Goal: Task Accomplishment & Management: Manage account settings

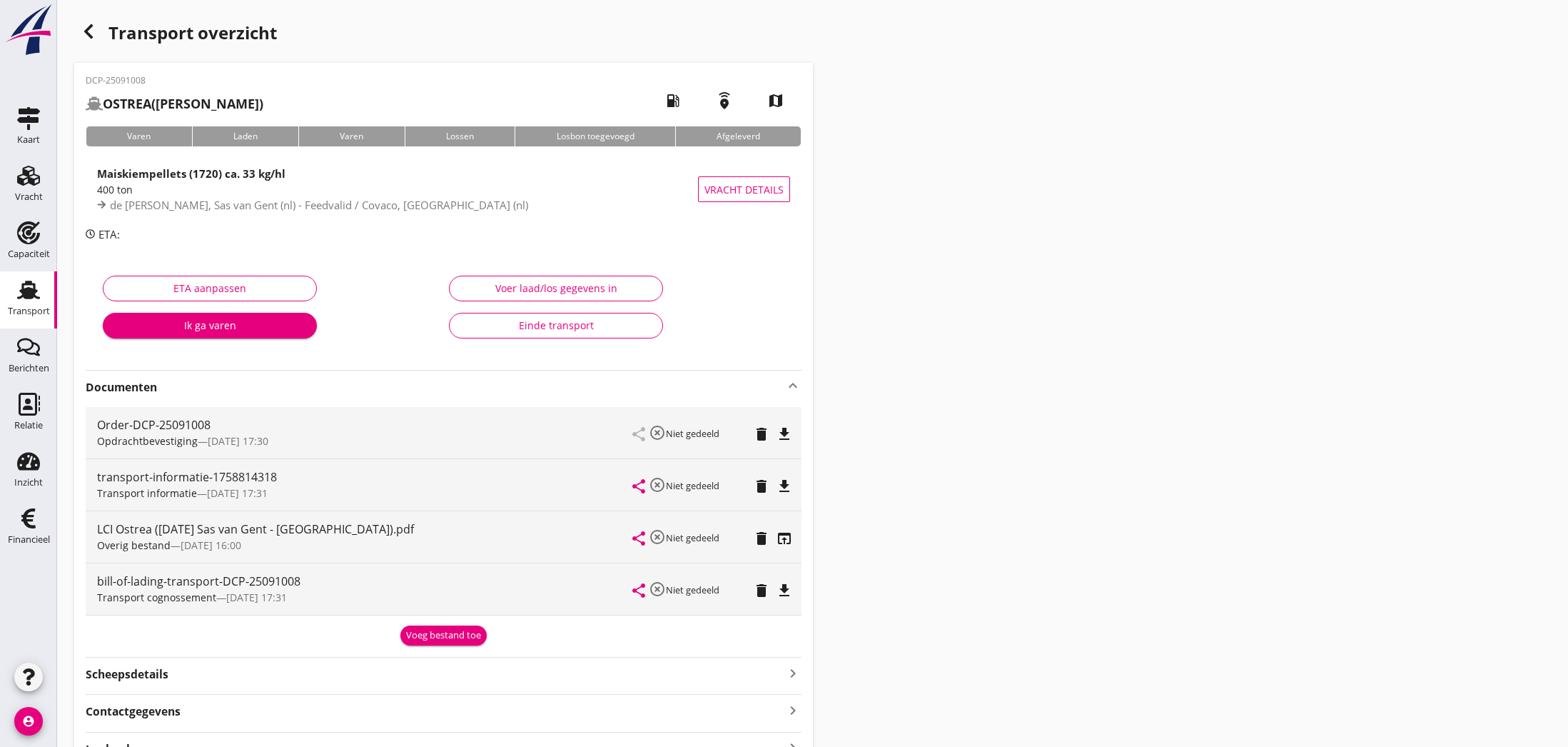
scroll to position [2, 0]
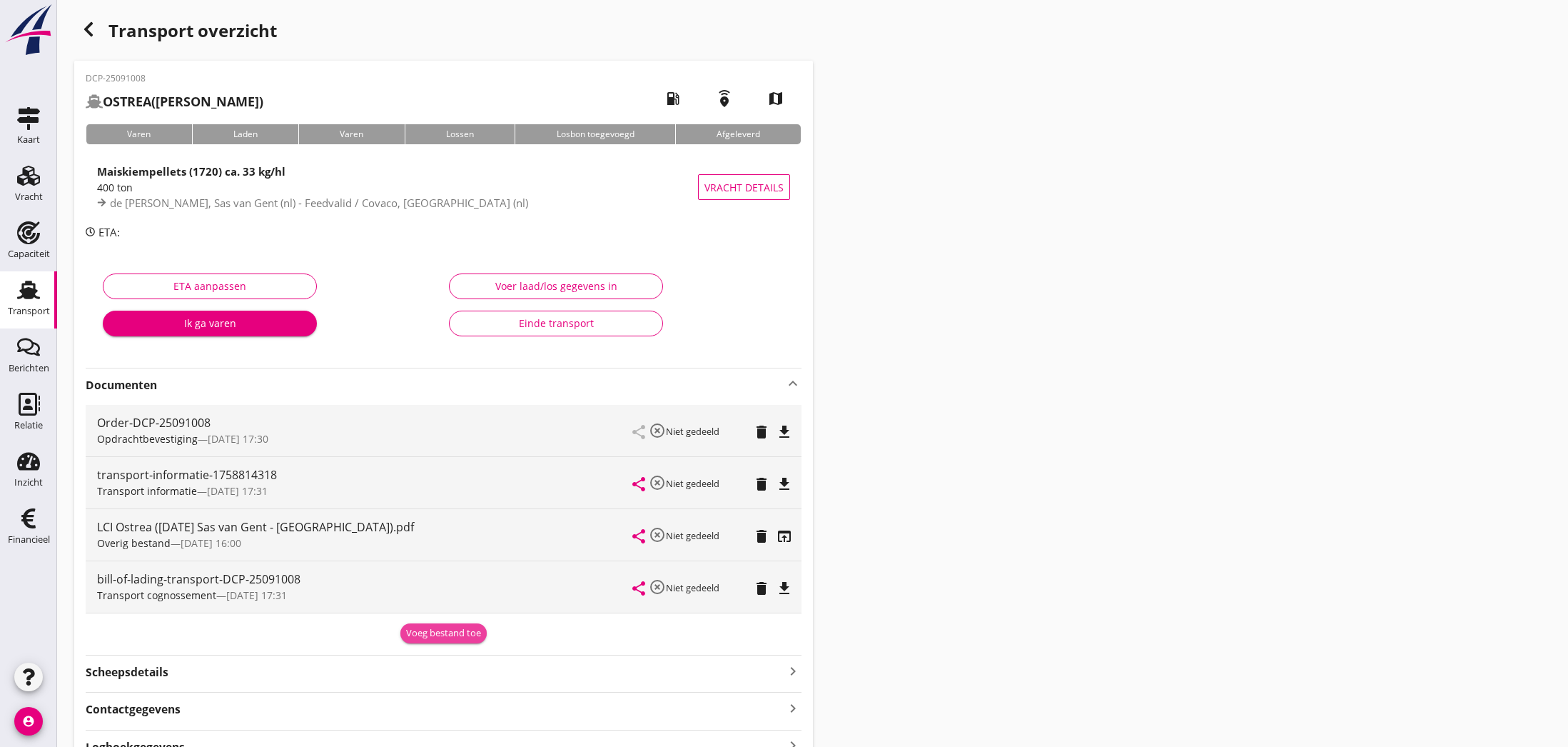
click at [432, 633] on div "Voeg bestand toe" at bounding box center [443, 633] width 75 height 14
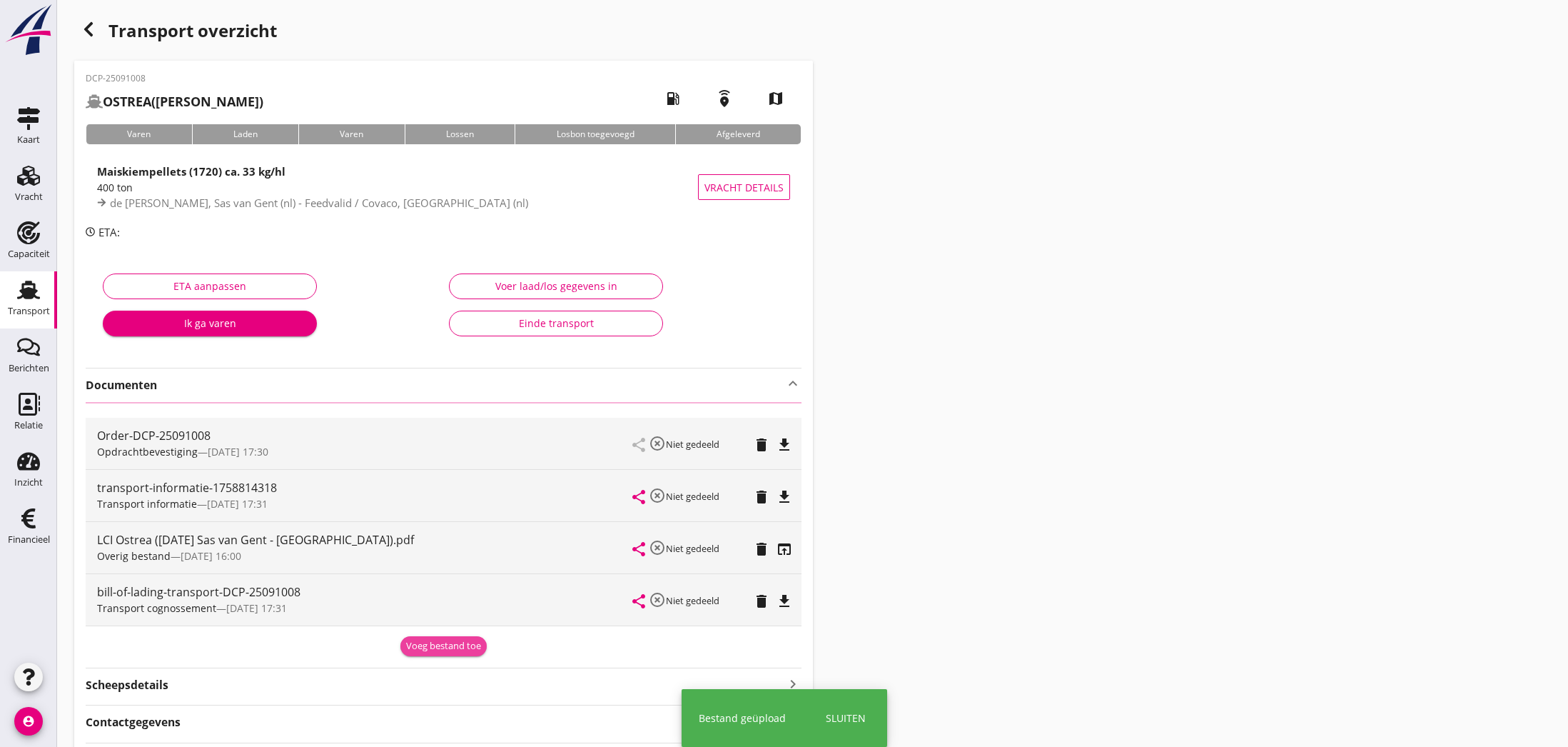
click at [435, 645] on div "Order-DCP-25091008 Opdrachtbevestiging — [DATE] 17:30 share highlight_off Niet …" at bounding box center [443, 529] width 715 height 254
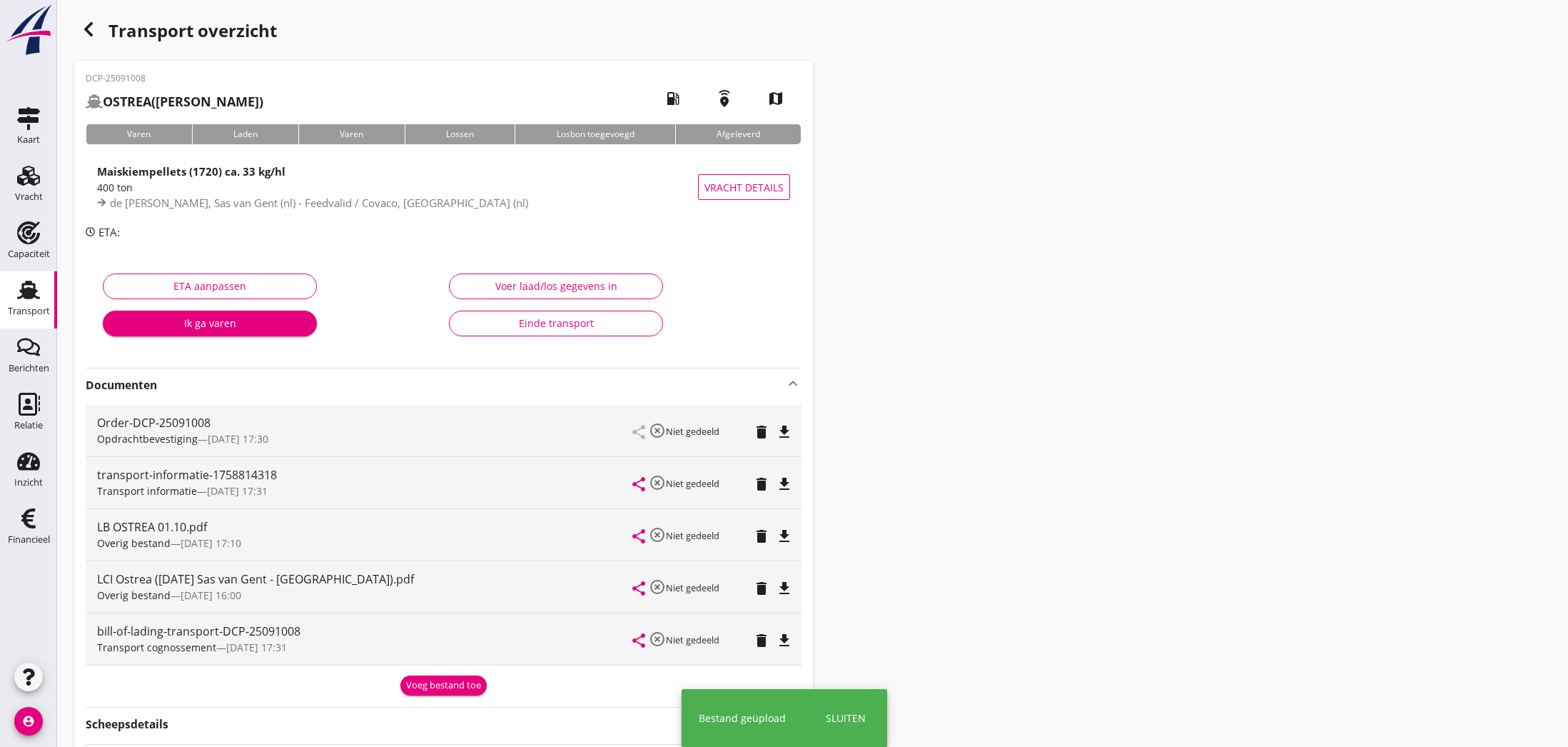
click at [452, 683] on div "Voeg bestand toe" at bounding box center [443, 684] width 75 height 14
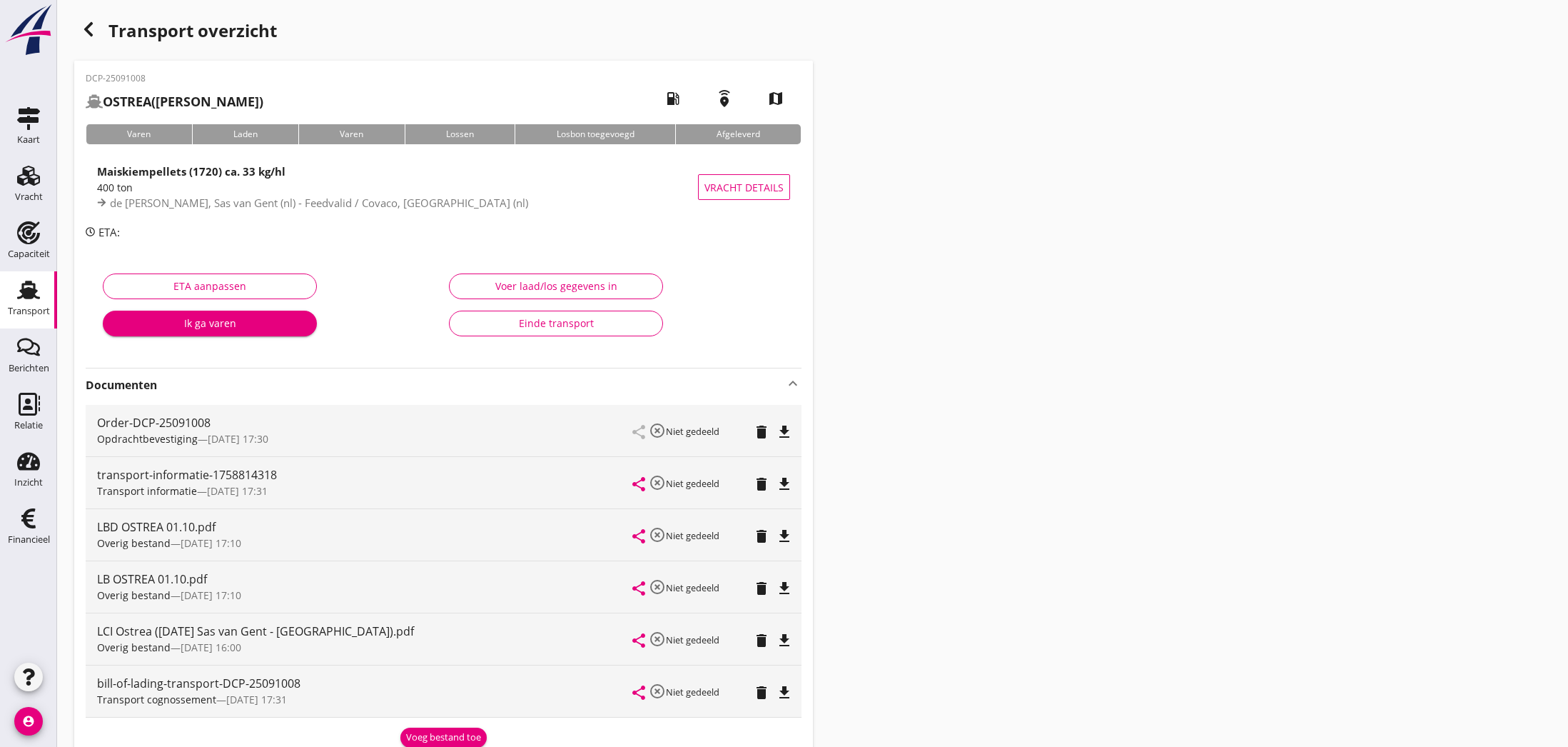
click at [785, 586] on icon "file_download" at bounding box center [784, 588] width 17 height 18
click at [785, 586] on icon "open_in_browser" at bounding box center [784, 588] width 17 height 18
click at [87, 30] on use "button" at bounding box center [87, 29] width 8 height 14
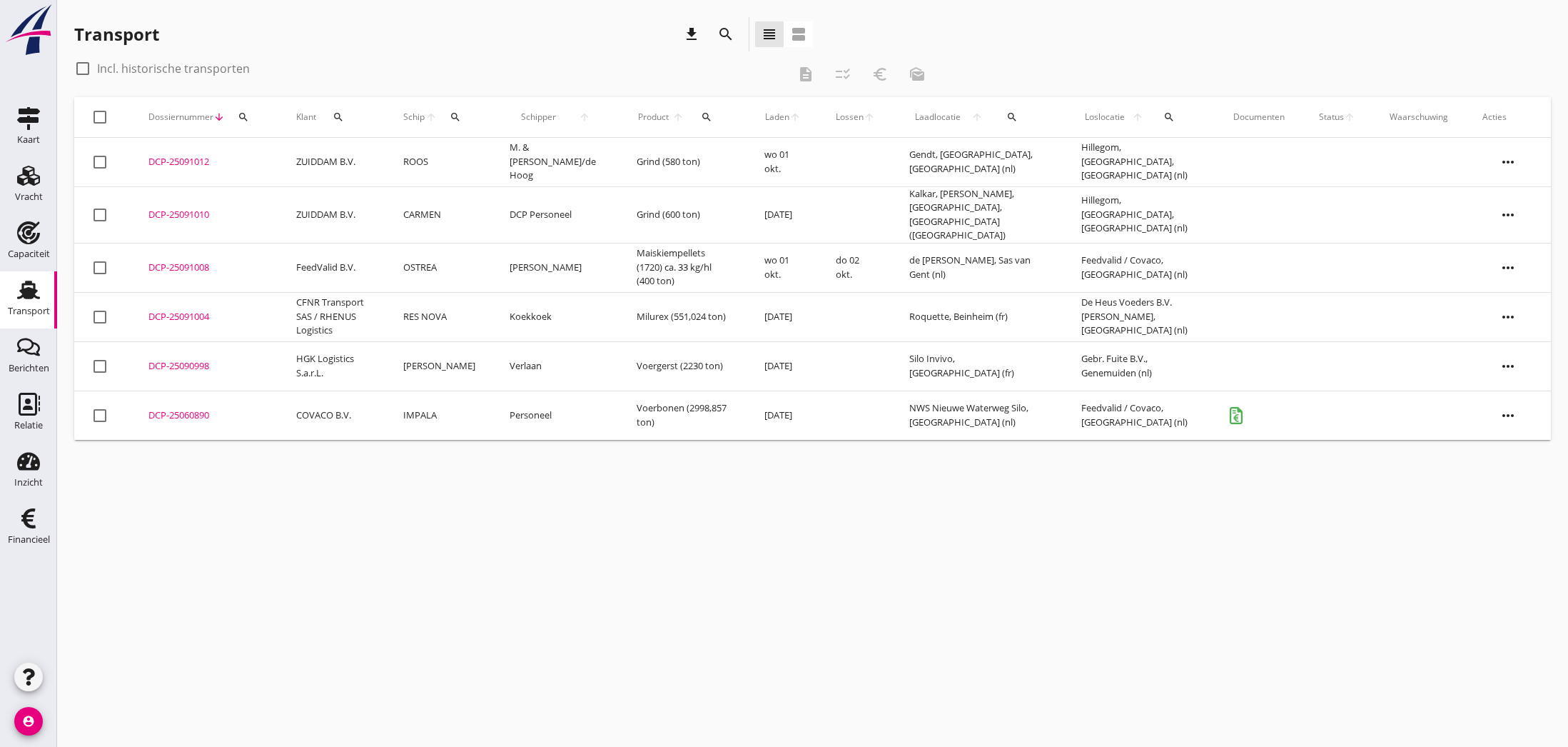
click at [171, 261] on div "DCP-25091008" at bounding box center [204, 267] width 113 height 14
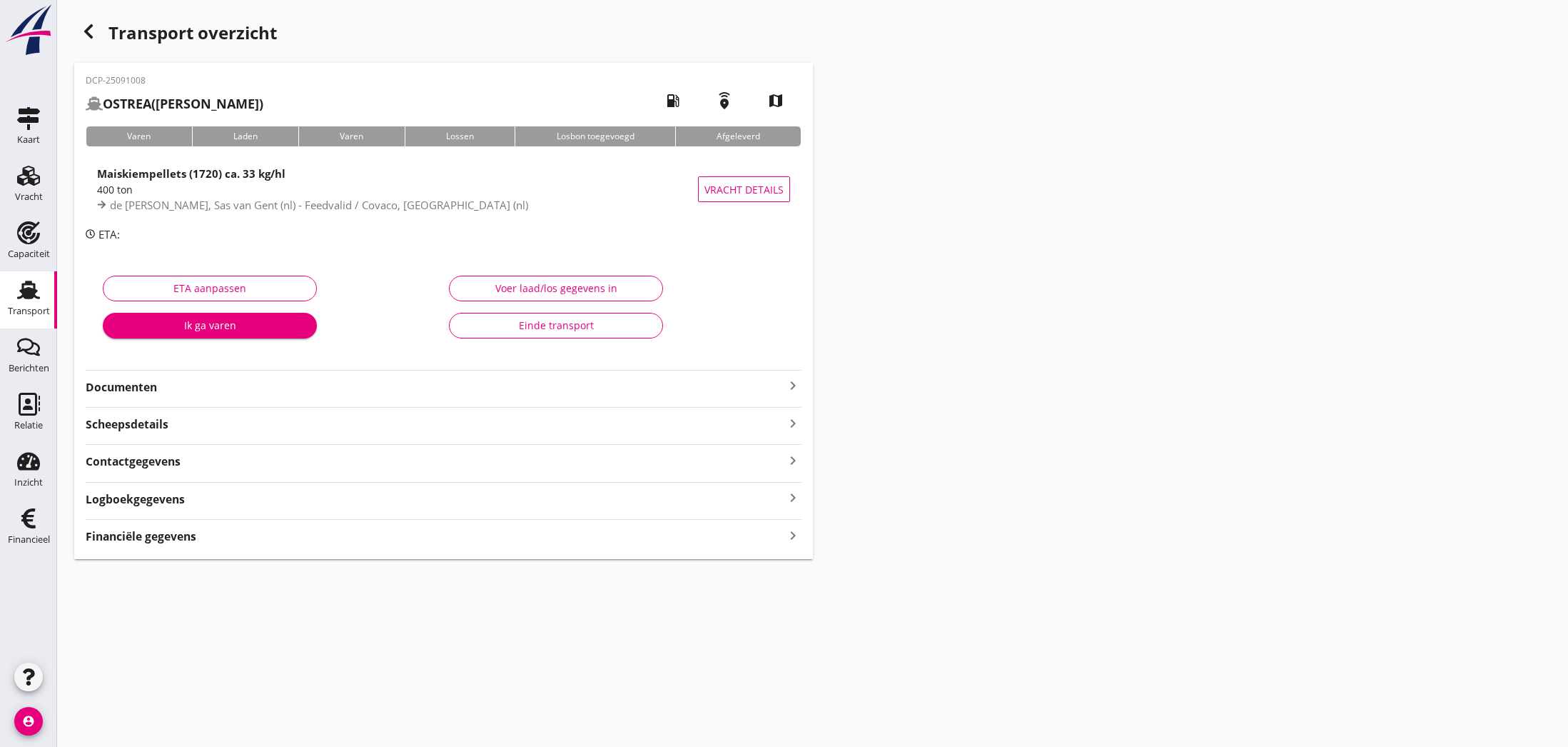
click at [545, 292] on div "Voer laad/los gegevens in" at bounding box center [556, 288] width 190 height 15
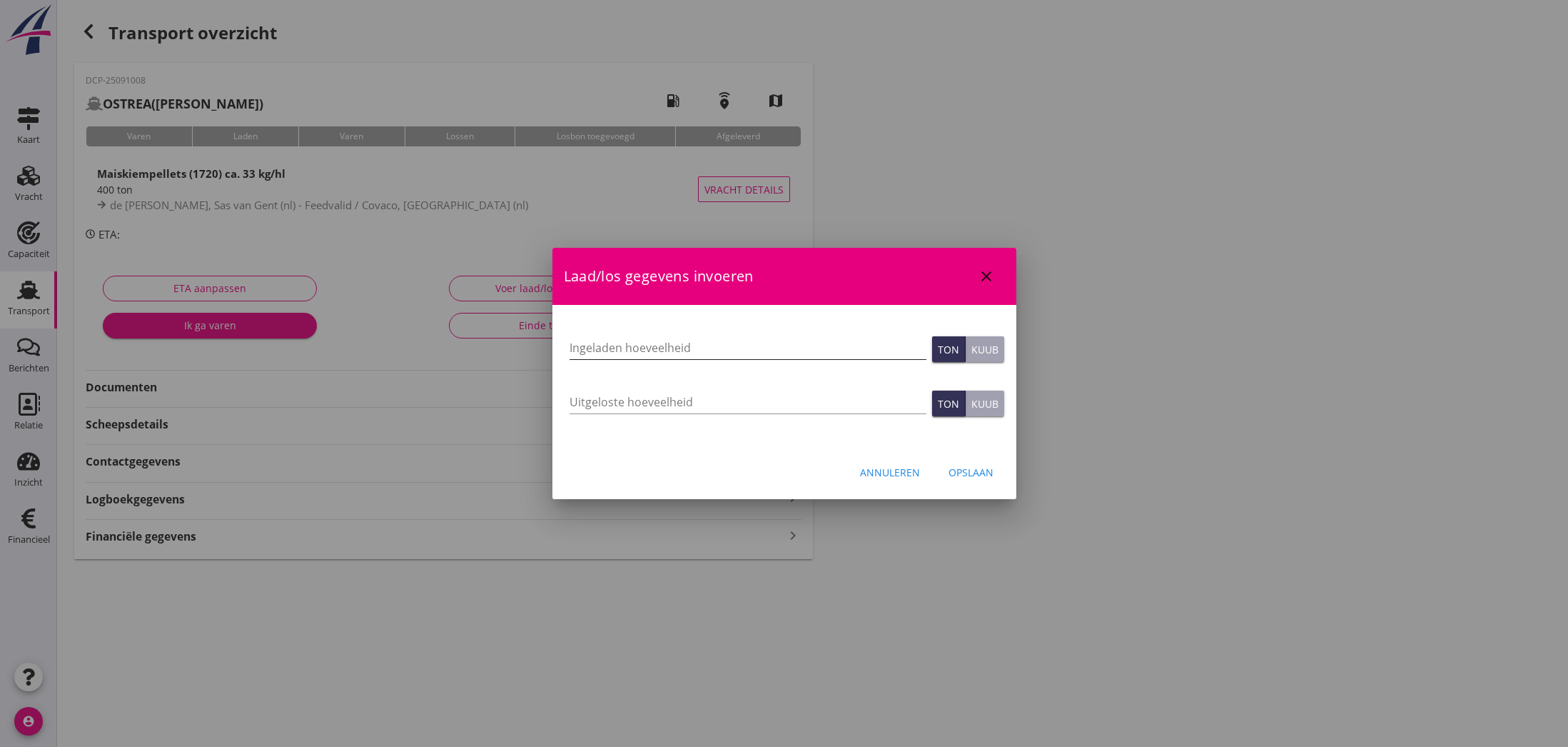
click at [598, 344] on input "Ingeladen hoeveelheid" at bounding box center [747, 347] width 356 height 23
type input "321.251"
click at [597, 402] on input "Uitgeloste hoeveelheid" at bounding box center [747, 402] width 356 height 23
type input "321.251"
drag, startPoint x: 965, startPoint y: 472, endPoint x: 899, endPoint y: 411, distance: 89.9
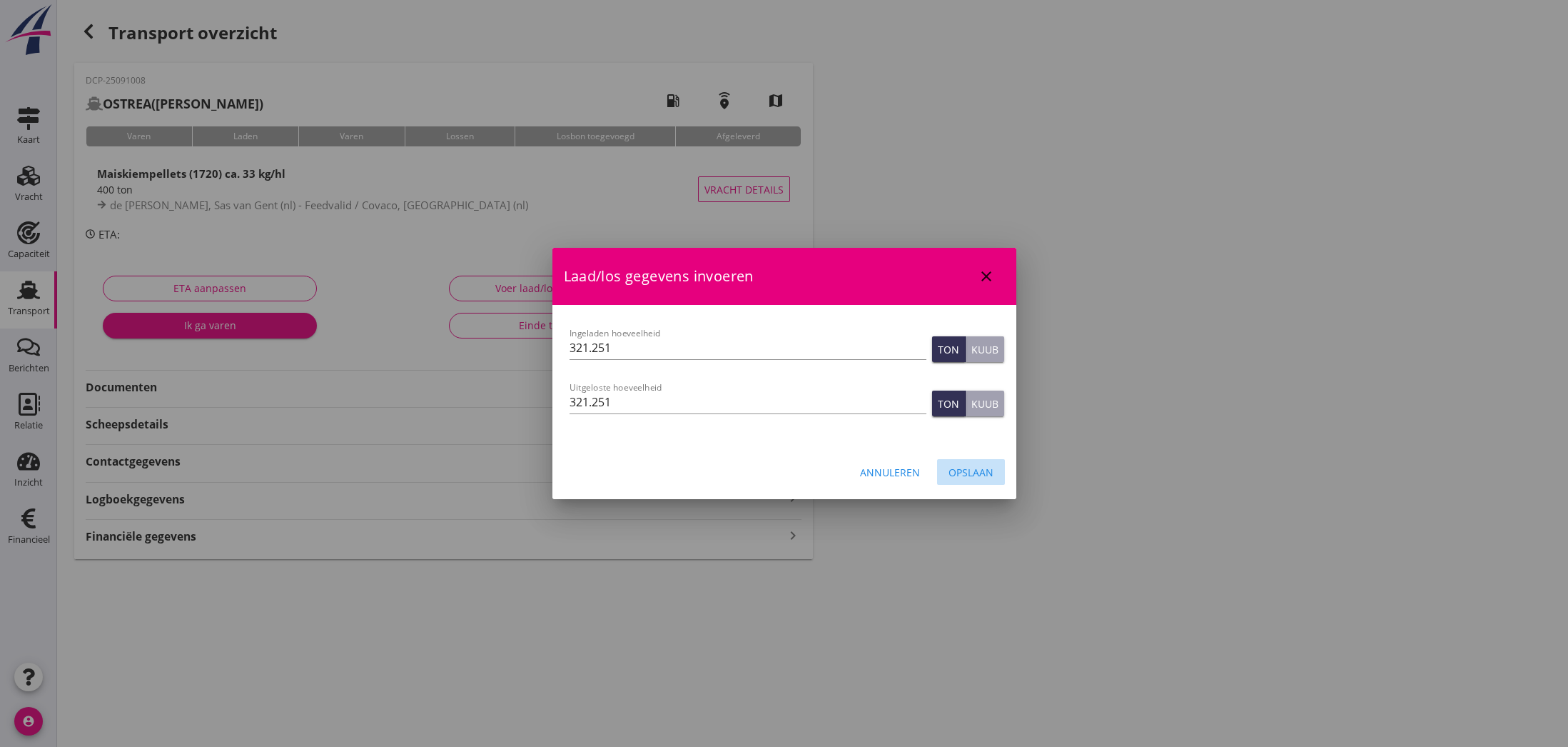
click at [962, 466] on div "Opslaan" at bounding box center [970, 472] width 45 height 15
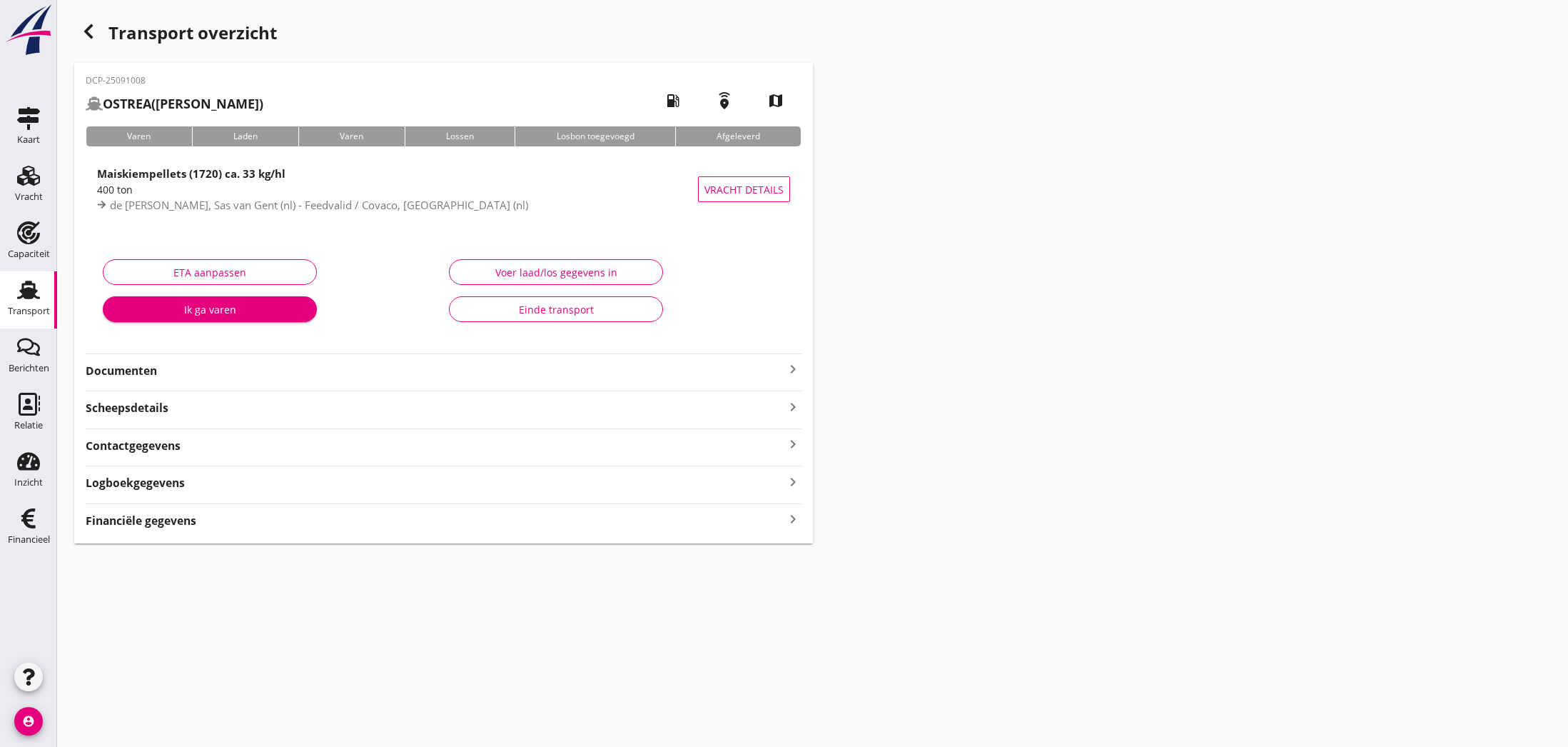
click at [33, 721] on icon "account_circle" at bounding box center [28, 720] width 29 height 29
click at [87, 715] on div "Uitloggen" at bounding box center [108, 715] width 61 height 18
